Goal: Navigation & Orientation: Find specific page/section

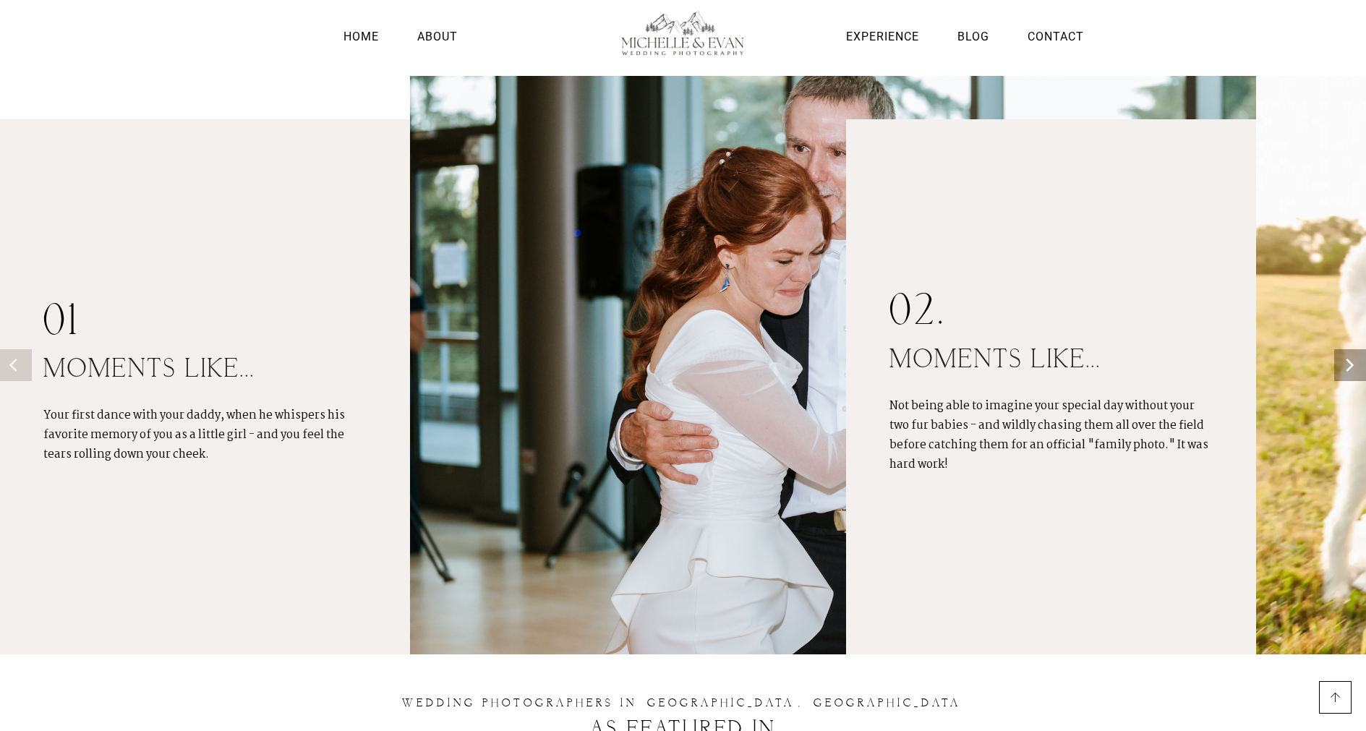
scroll to position [1230, 0]
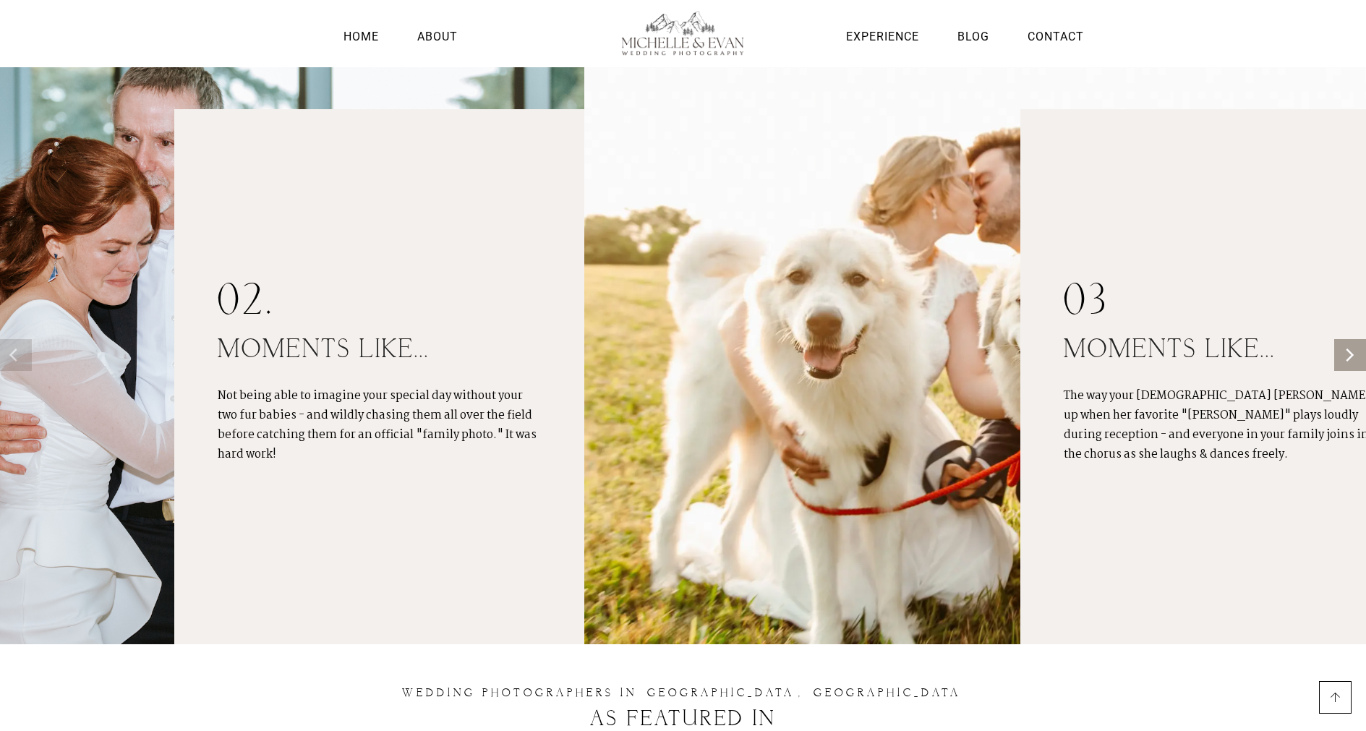
click at [485, 438] on div "02. moments like... Not being able to imagine your special day without your two…" at bounding box center [379, 376] width 323 height 535
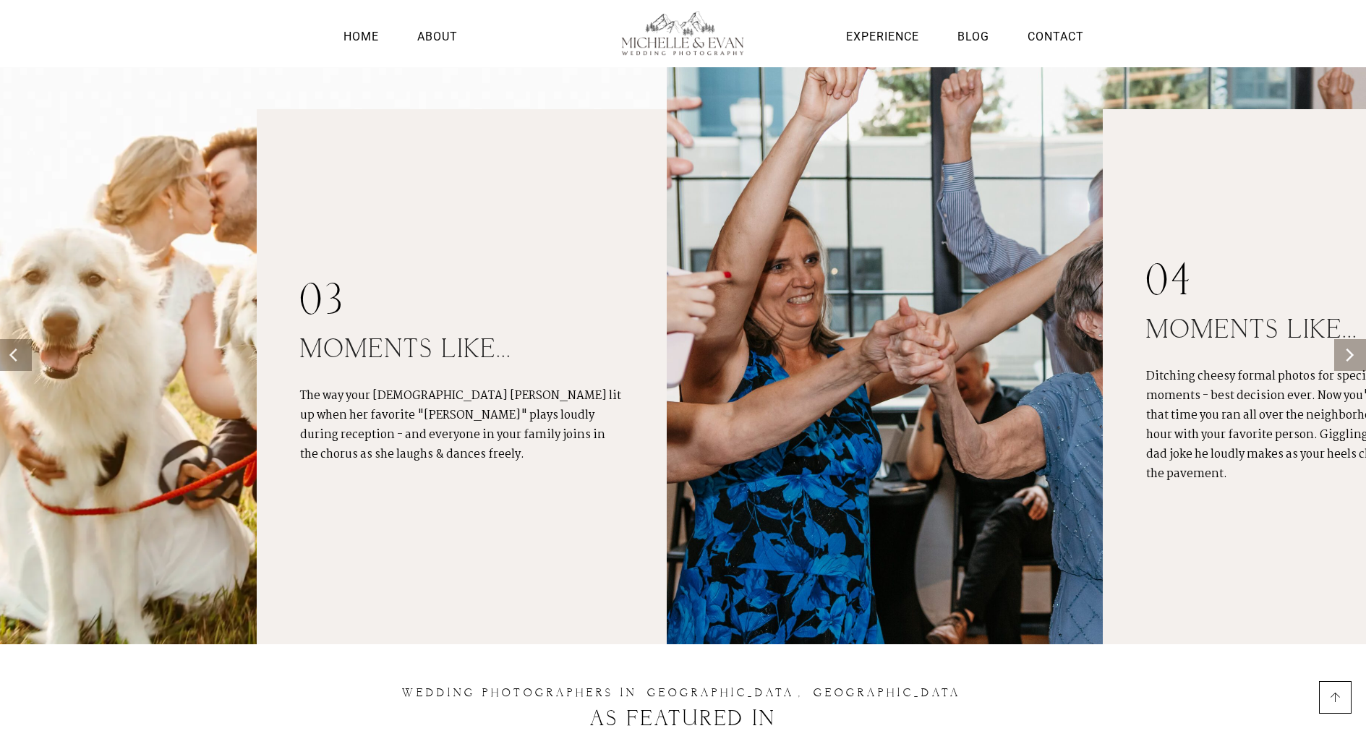
click at [611, 515] on div "03 moments like... The way your [DEMOGRAPHIC_DATA] [PERSON_NAME] lit up when he…" at bounding box center [461, 376] width 323 height 535
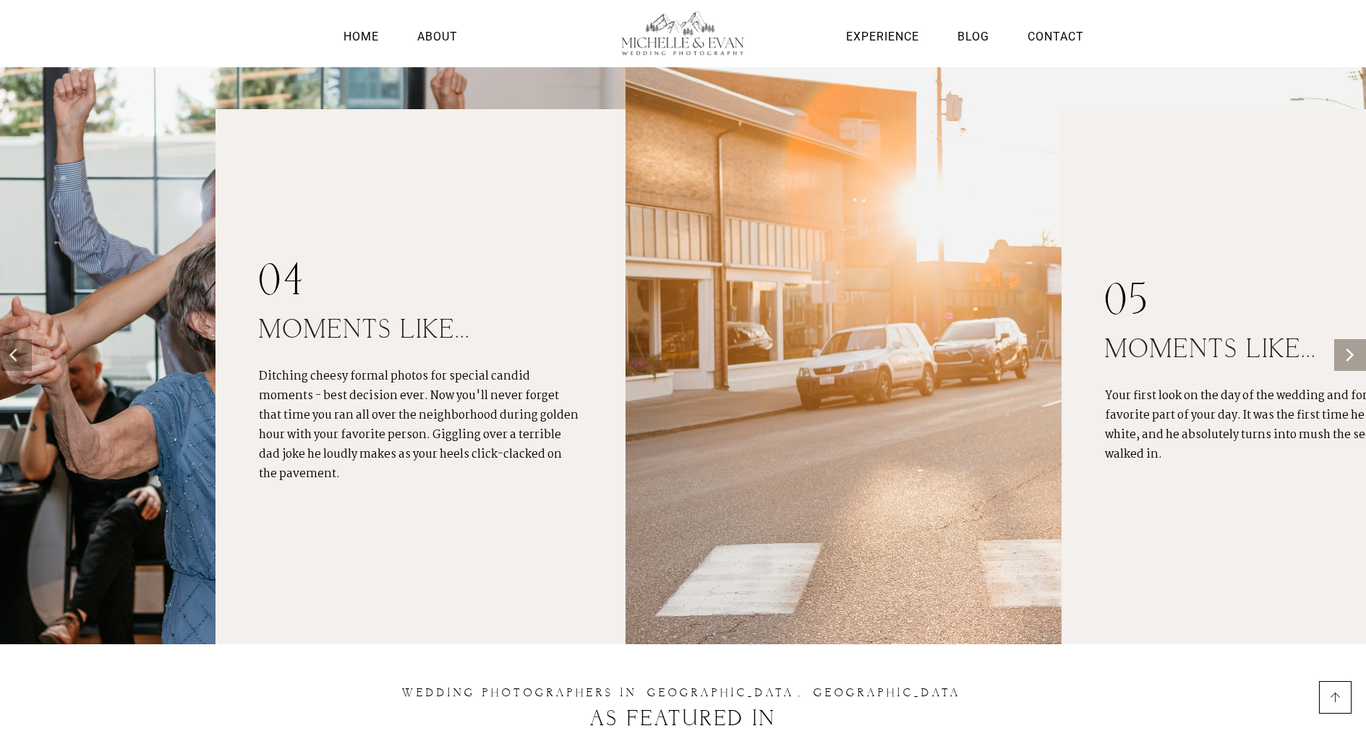
click at [294, 456] on div "Ditching cheesy formal photos for special candid moments - best decision ever. …" at bounding box center [420, 425] width 323 height 146
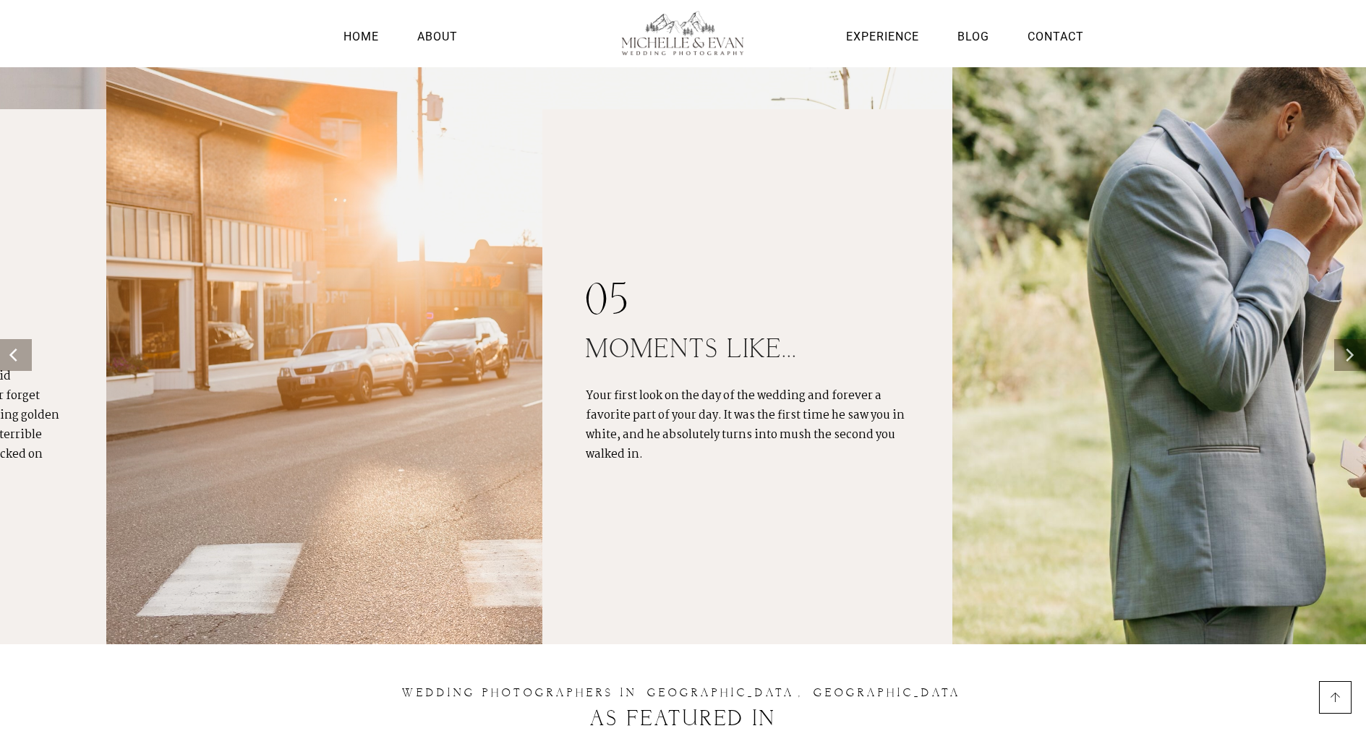
click at [586, 445] on div "05 moments like... Your first look on the day of the wedding and forever a favo…" at bounding box center [747, 376] width 323 height 535
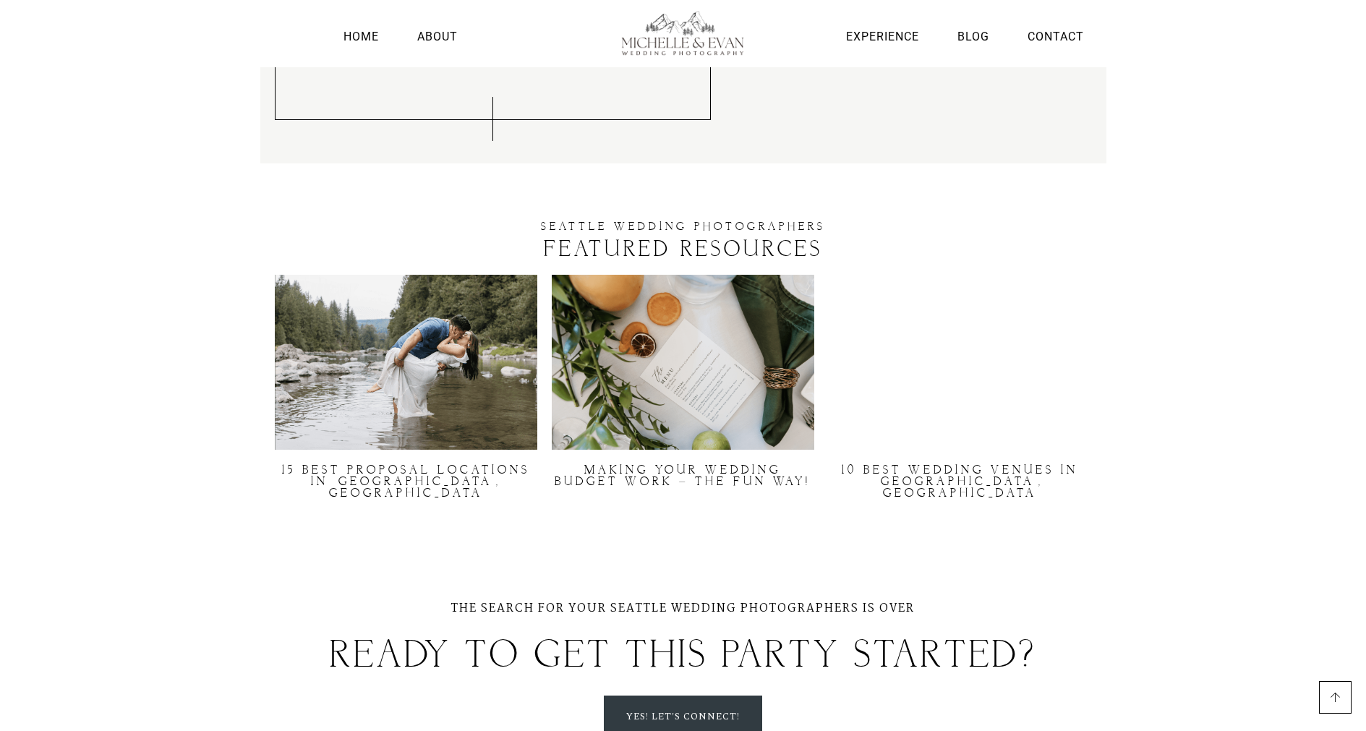
scroll to position [4254, 0]
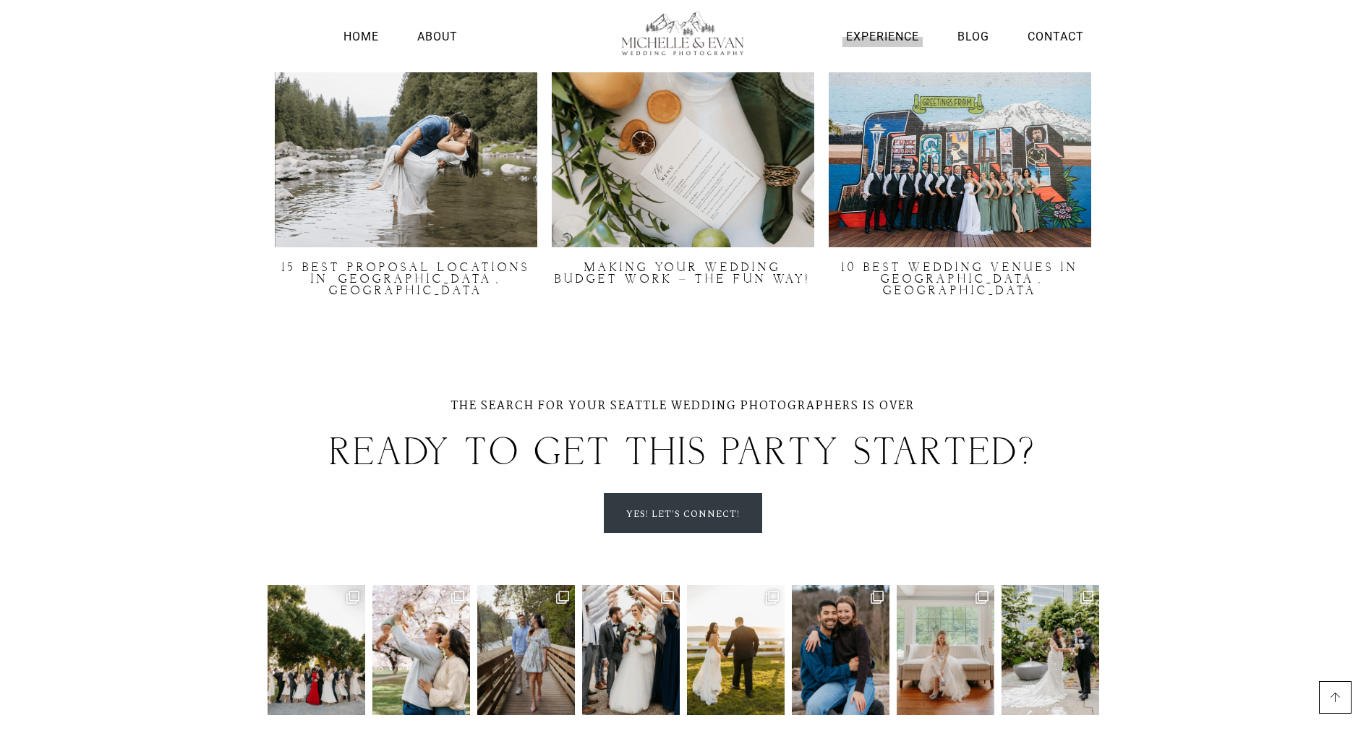
click at [888, 38] on link "Experience" at bounding box center [883, 37] width 80 height 20
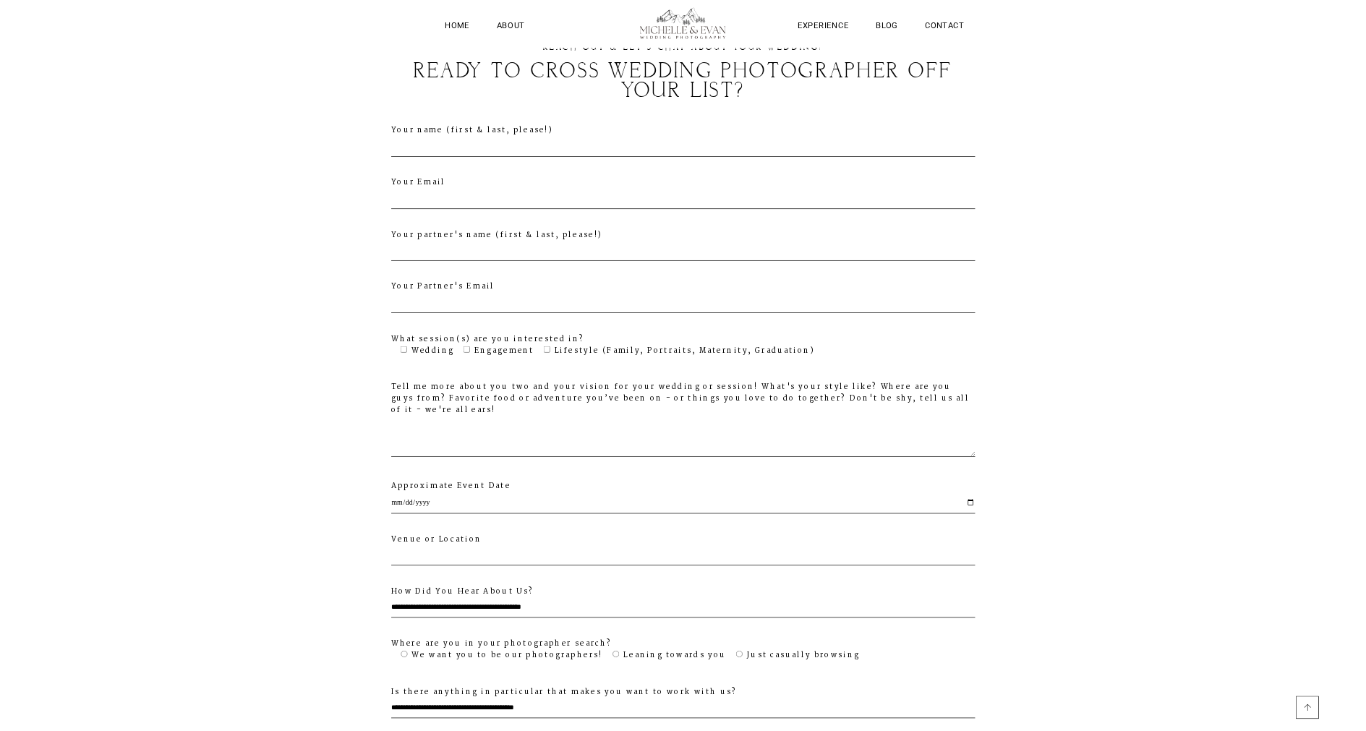
scroll to position [4465, 0]
